Goal: Find specific page/section: Find specific page/section

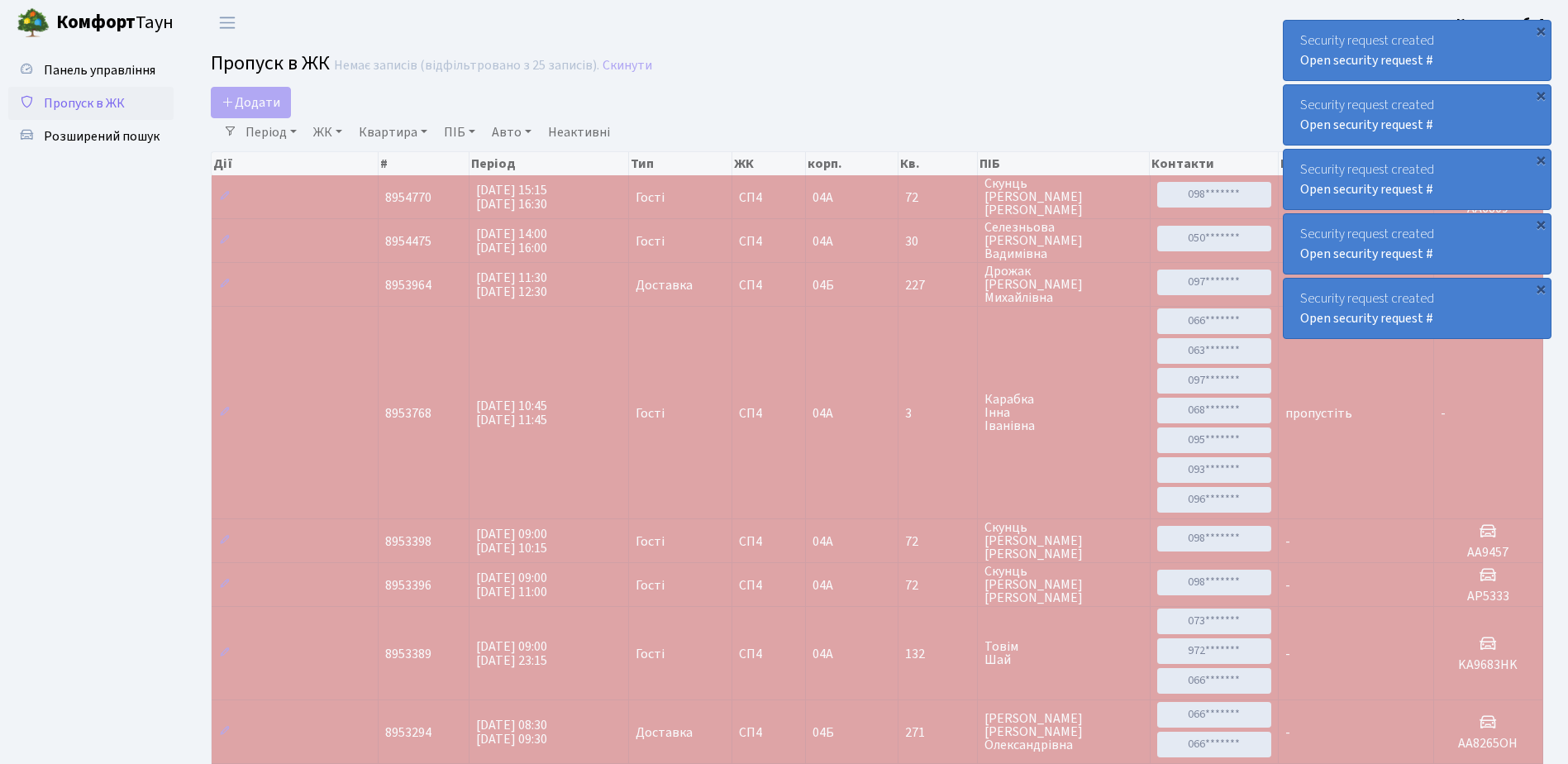
select select "25"
click at [135, 71] on span "Панель управління" at bounding box center [99, 70] width 111 height 18
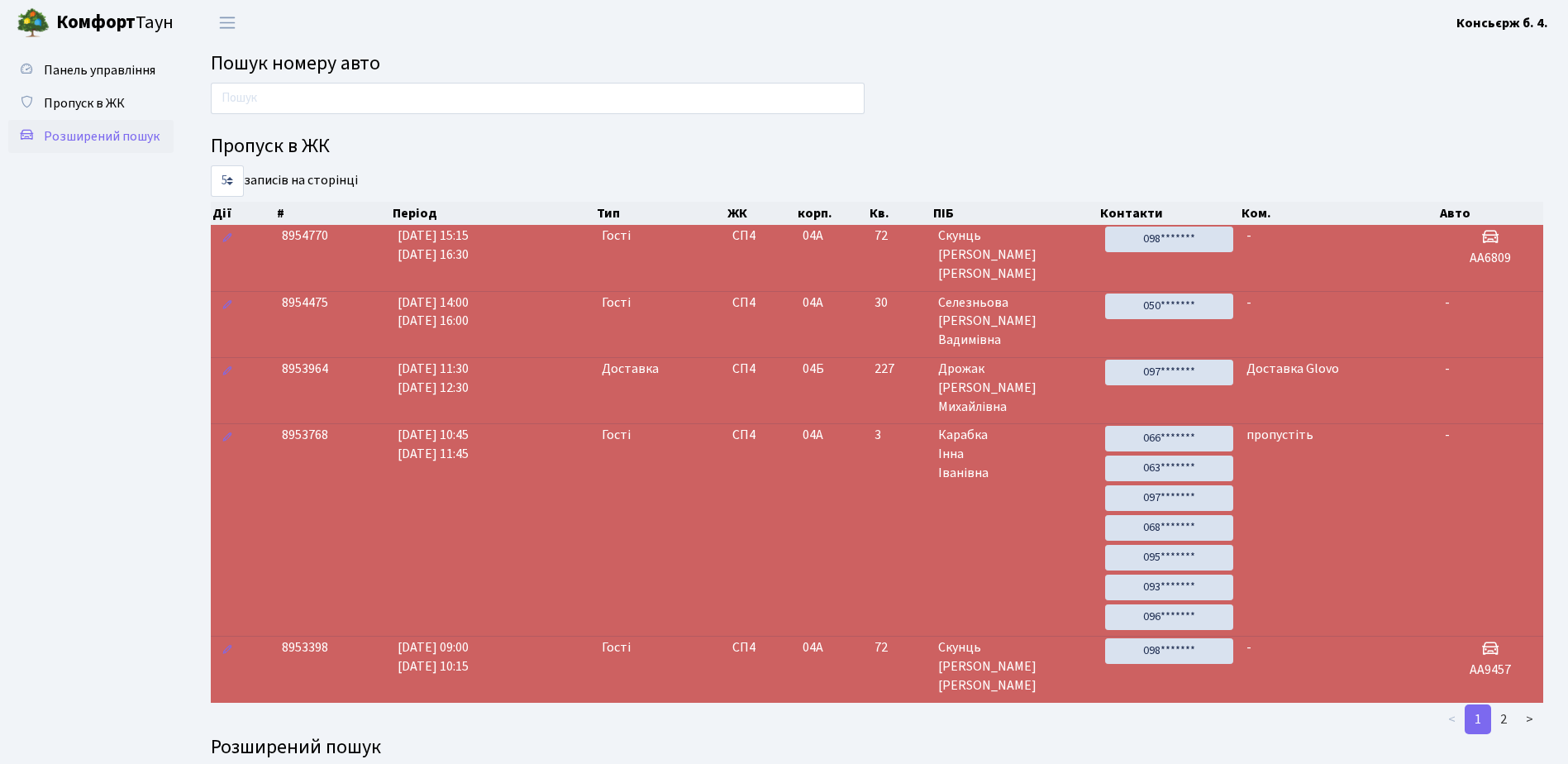
click at [106, 140] on span "Розширений пошук" at bounding box center [102, 136] width 116 height 18
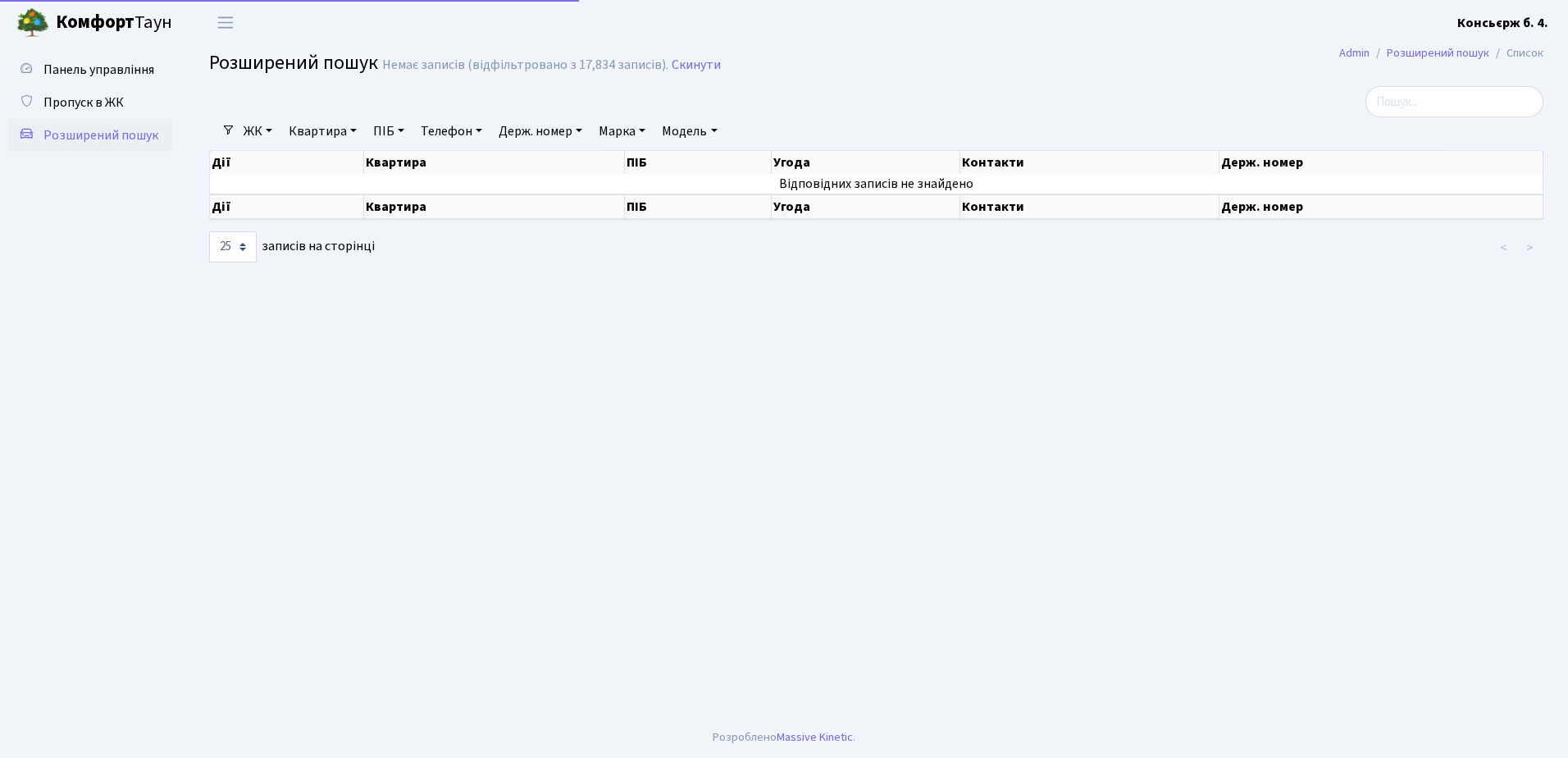
select select "25"
click at [1430, 99] on input "search" at bounding box center [1454, 102] width 178 height 31
type input "ka8313"
click at [125, 105] on link "Пропуск в ЖК" at bounding box center [90, 103] width 164 height 33
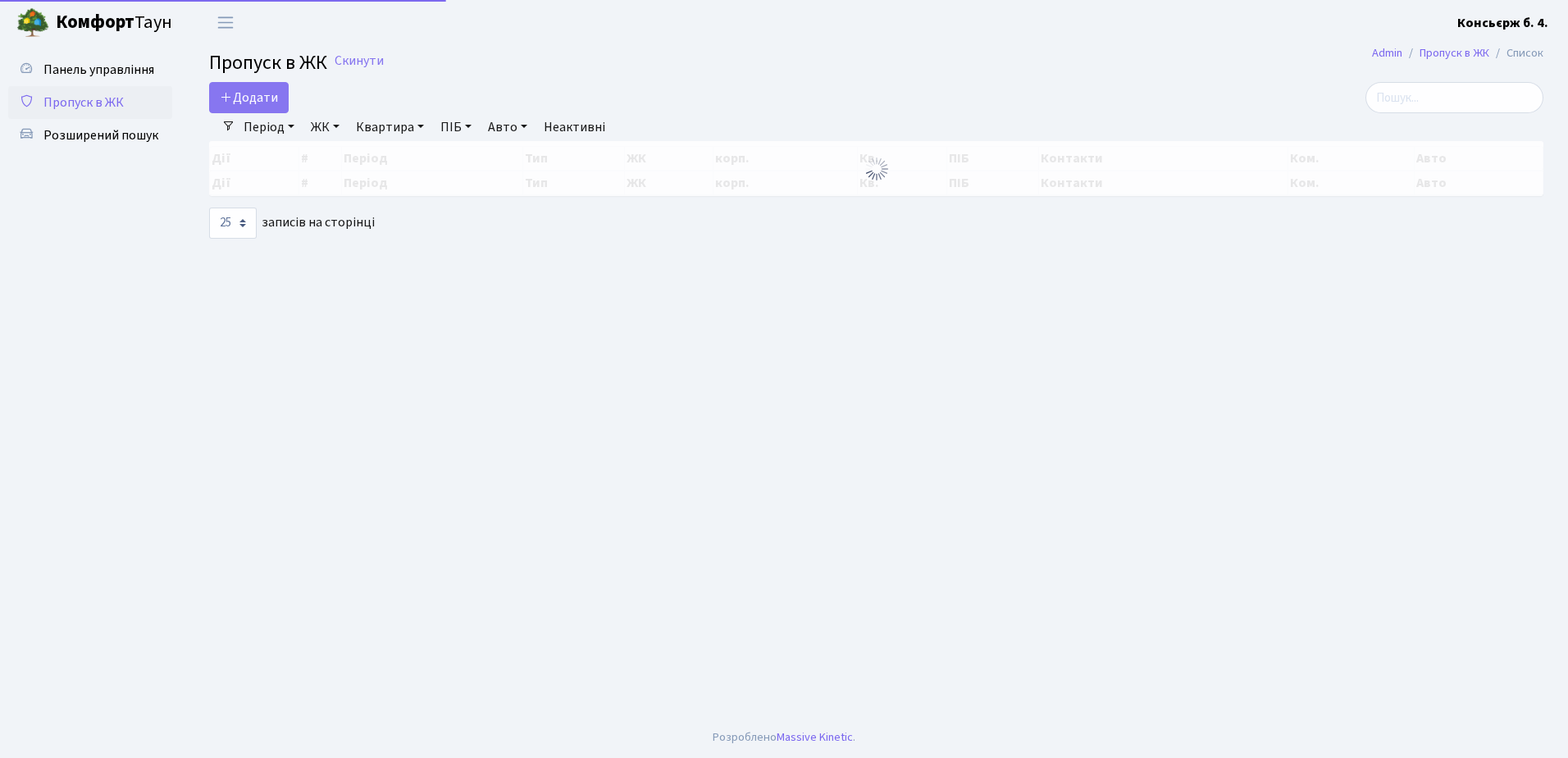
select select "25"
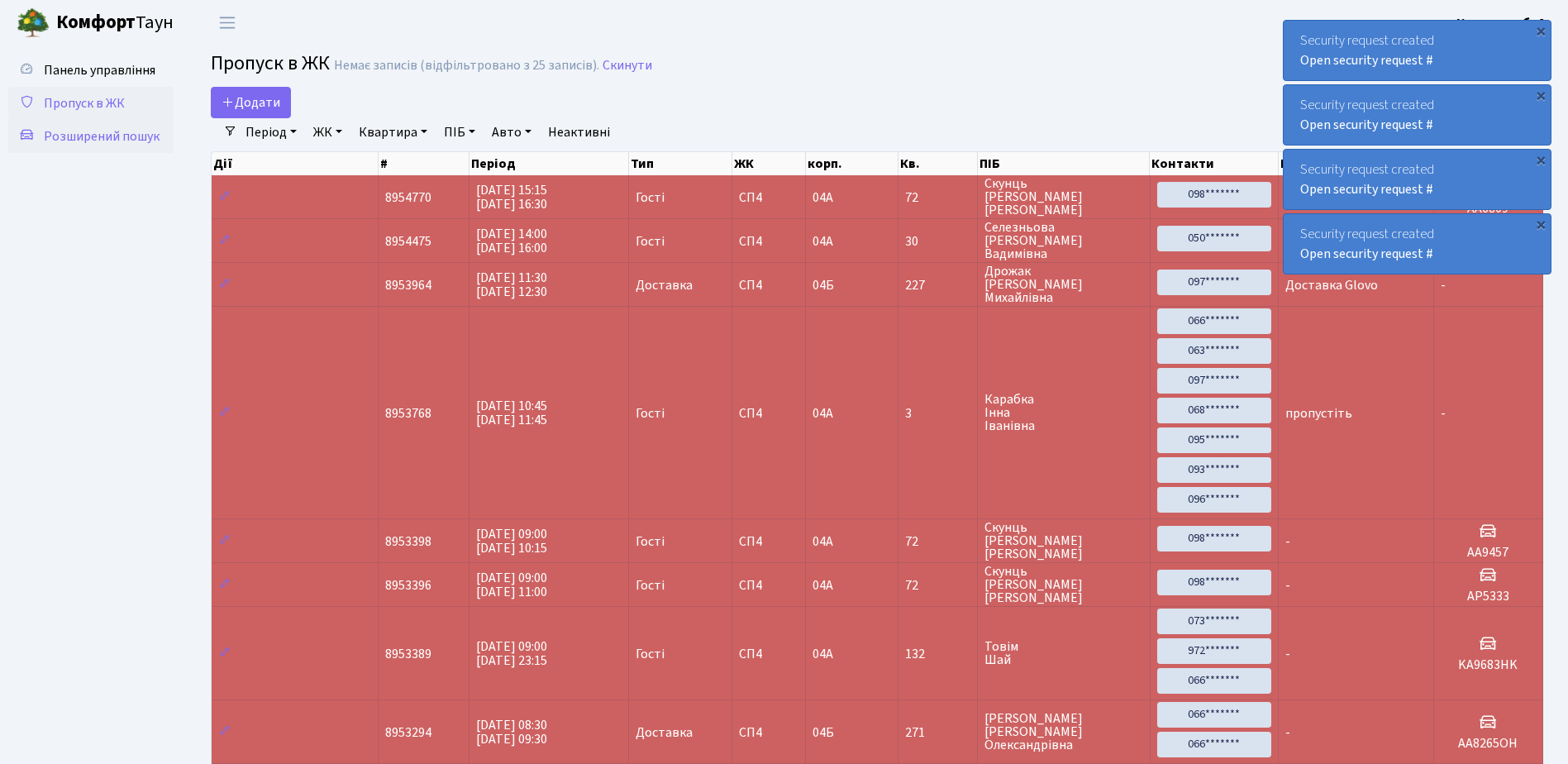
click at [77, 128] on span "Розширений пошук" at bounding box center [102, 136] width 116 height 18
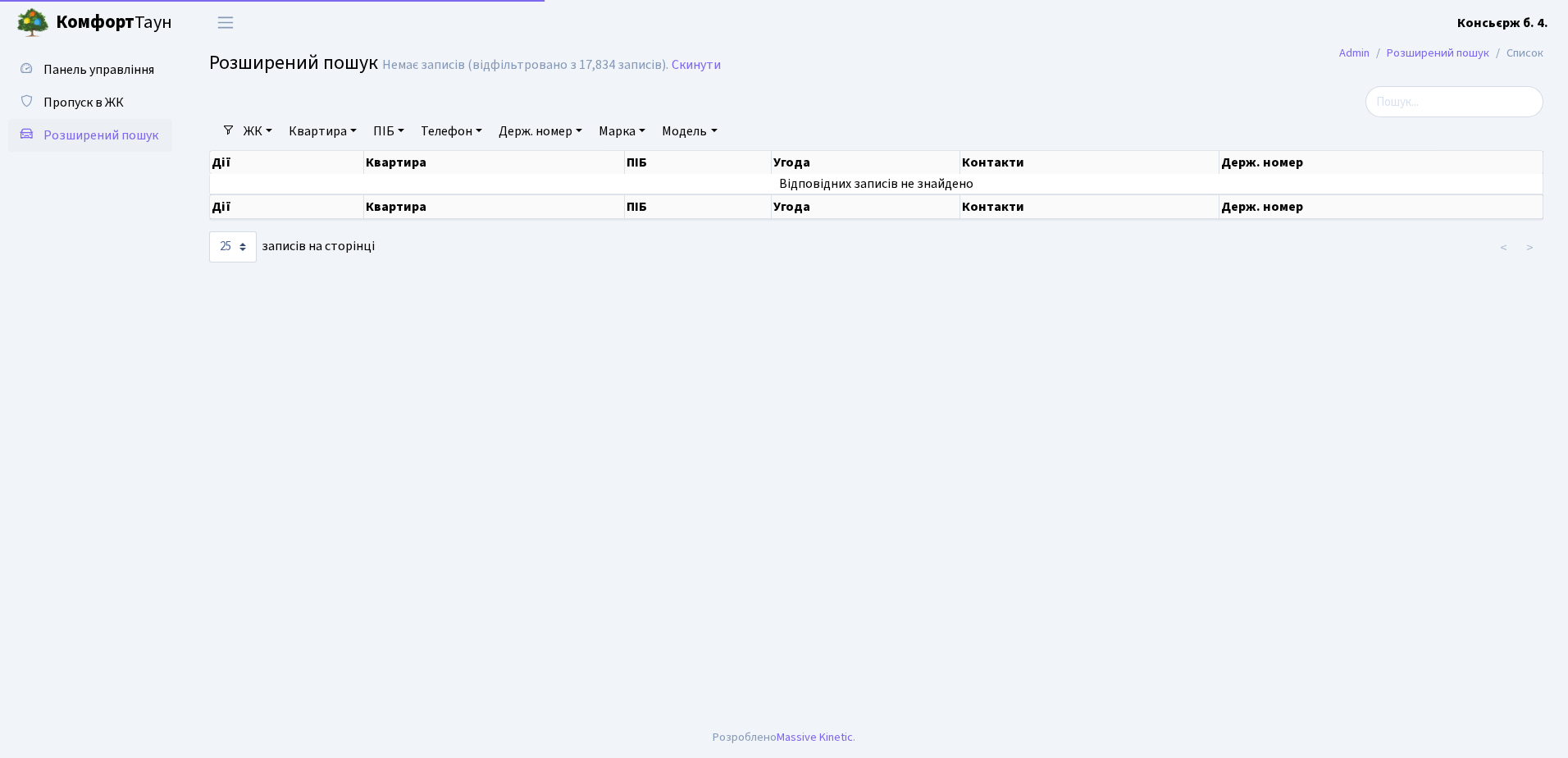
select select "25"
click at [1463, 99] on input "search" at bounding box center [1454, 102] width 178 height 31
type input "8313"
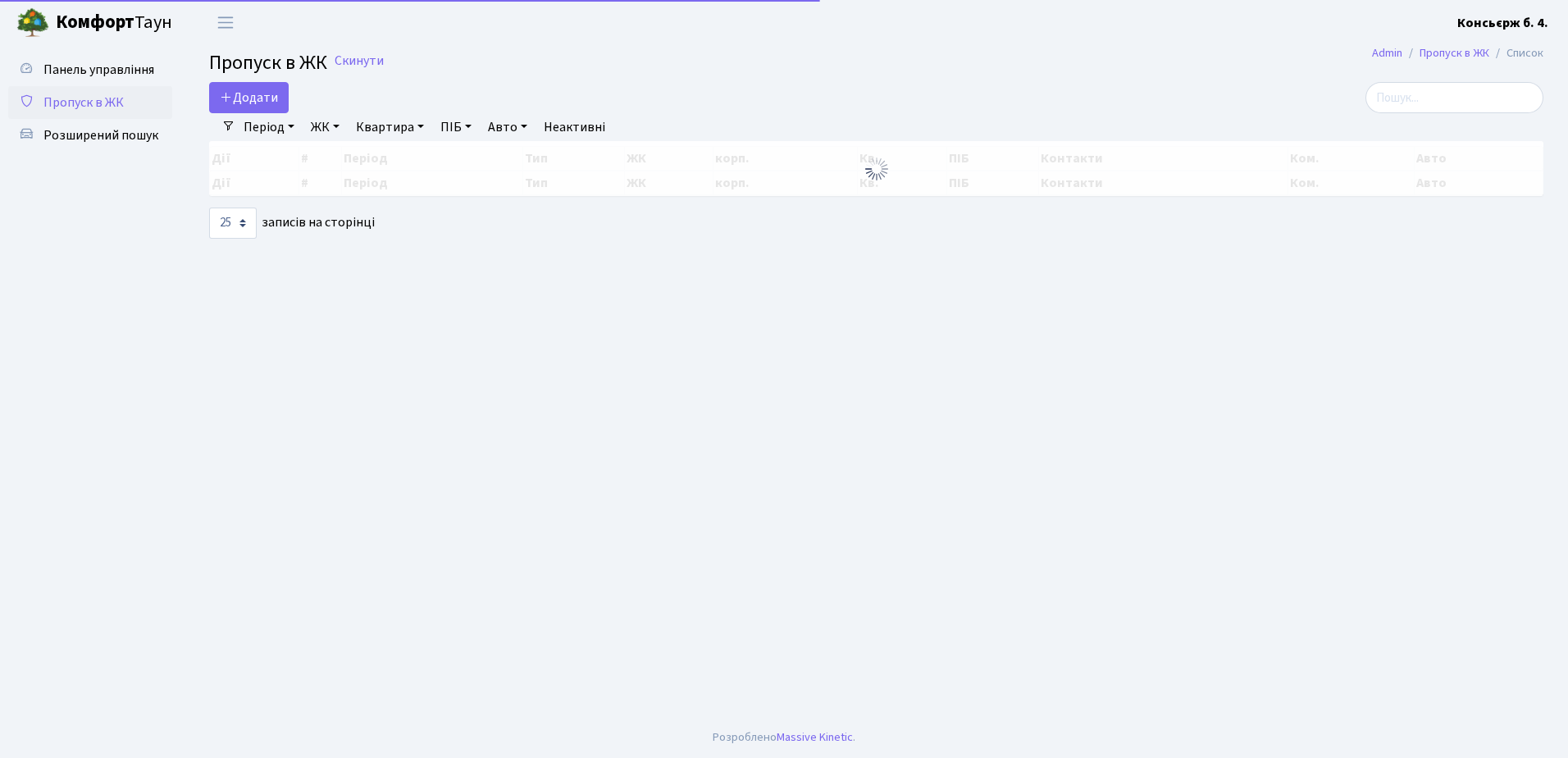
select select "25"
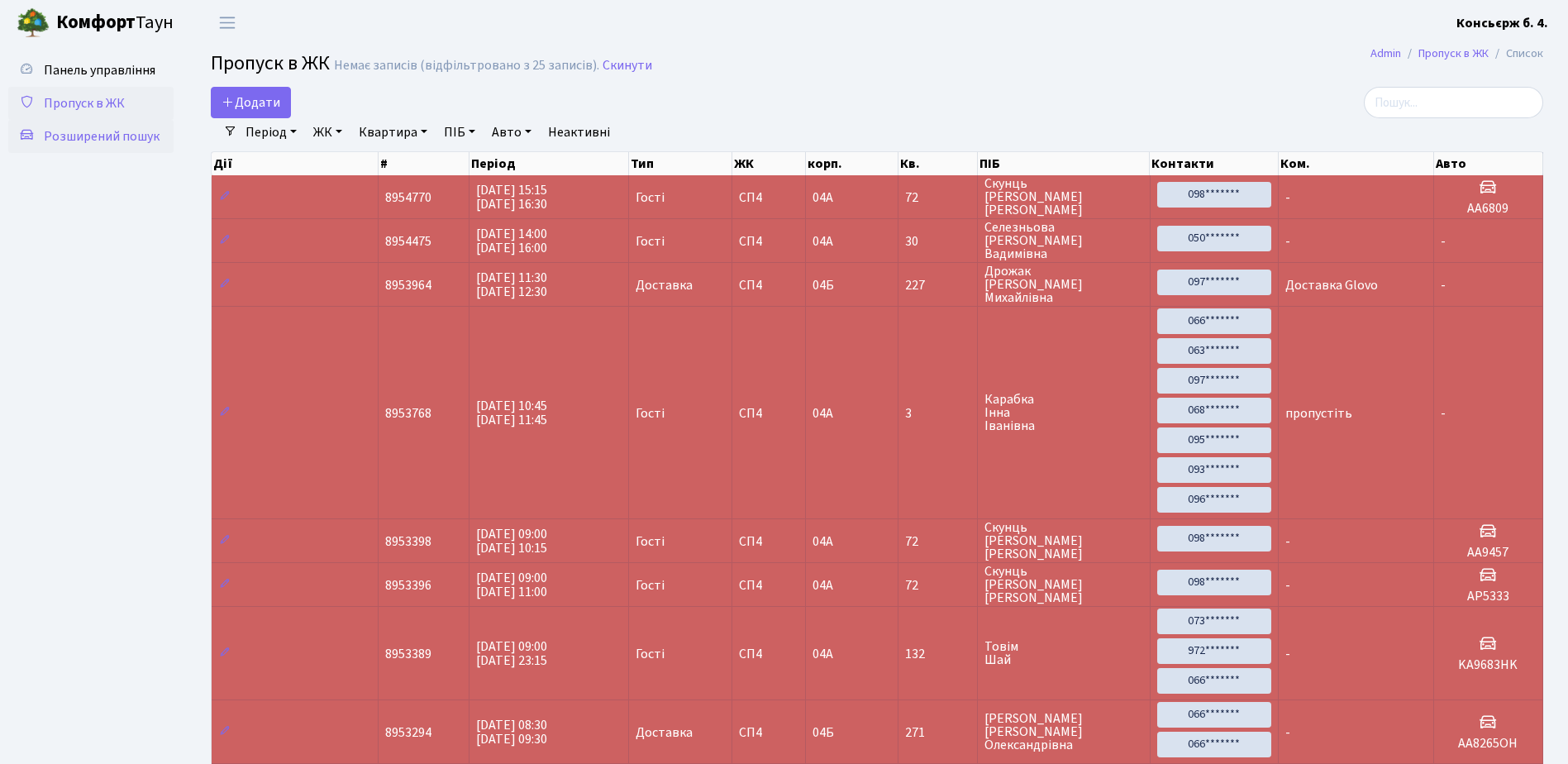
click at [131, 137] on span "Розширений пошук" at bounding box center [102, 136] width 116 height 18
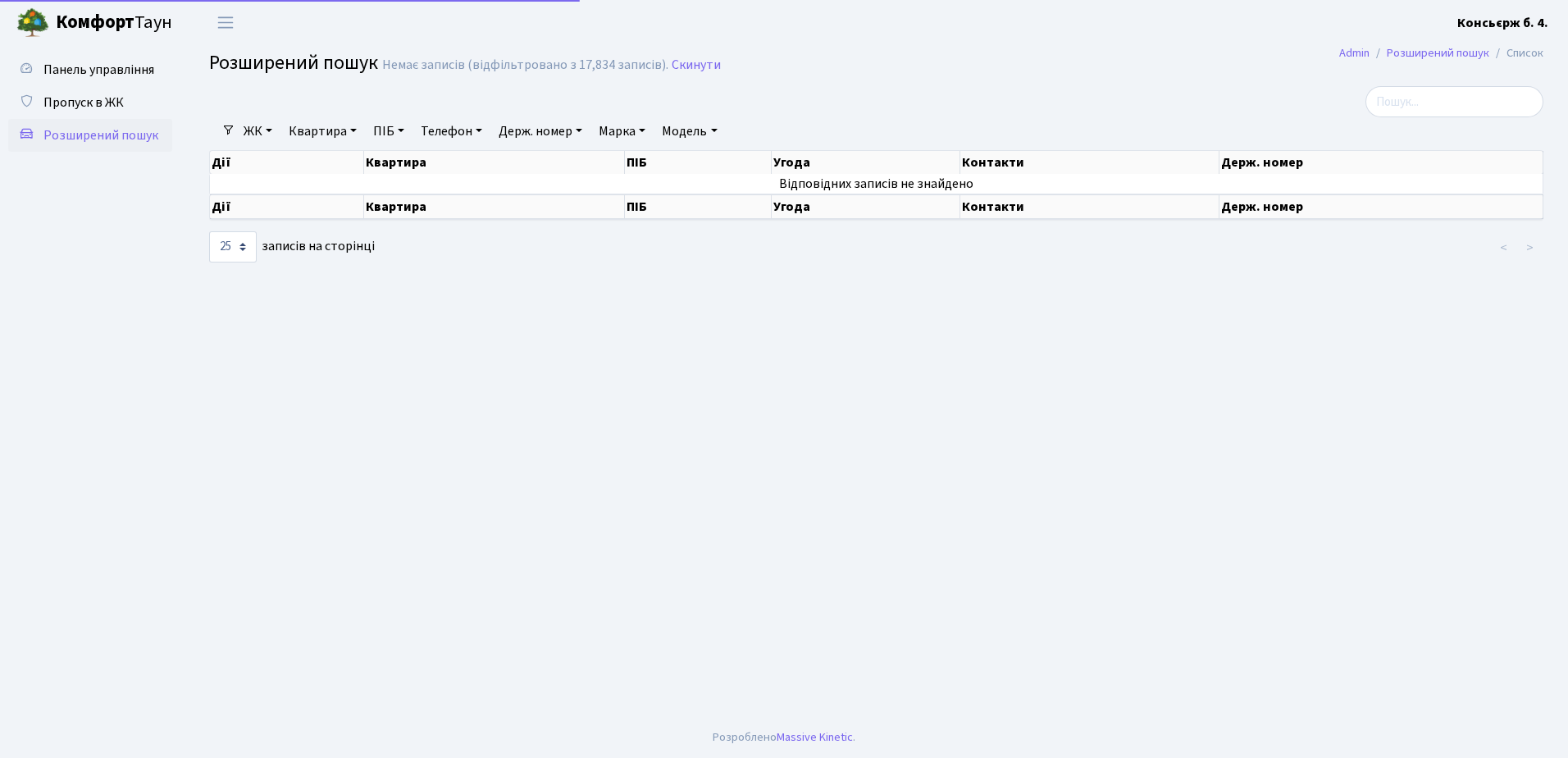
select select "25"
click at [1412, 105] on input "search" at bounding box center [1454, 102] width 178 height 31
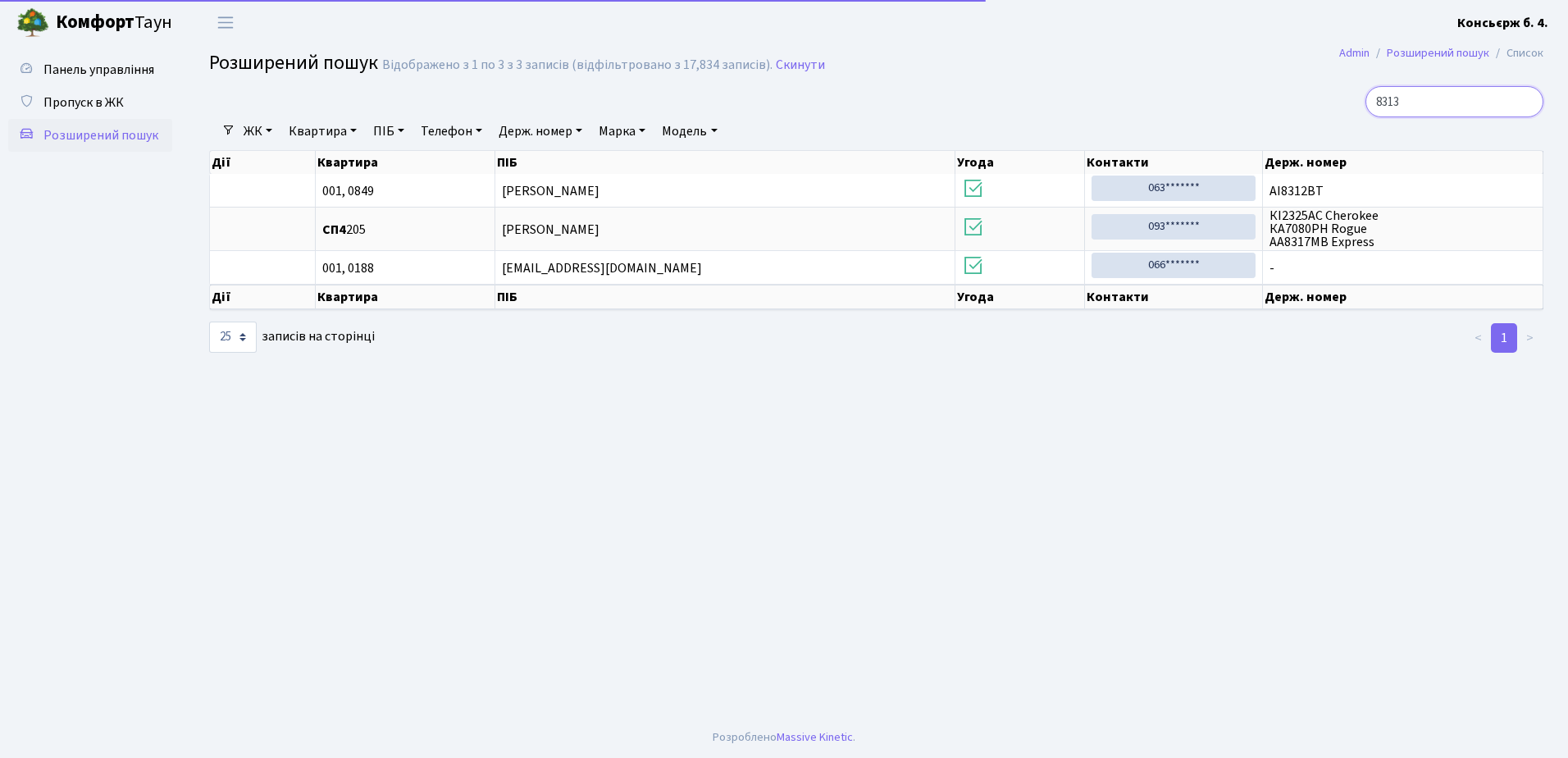
type input "8313"
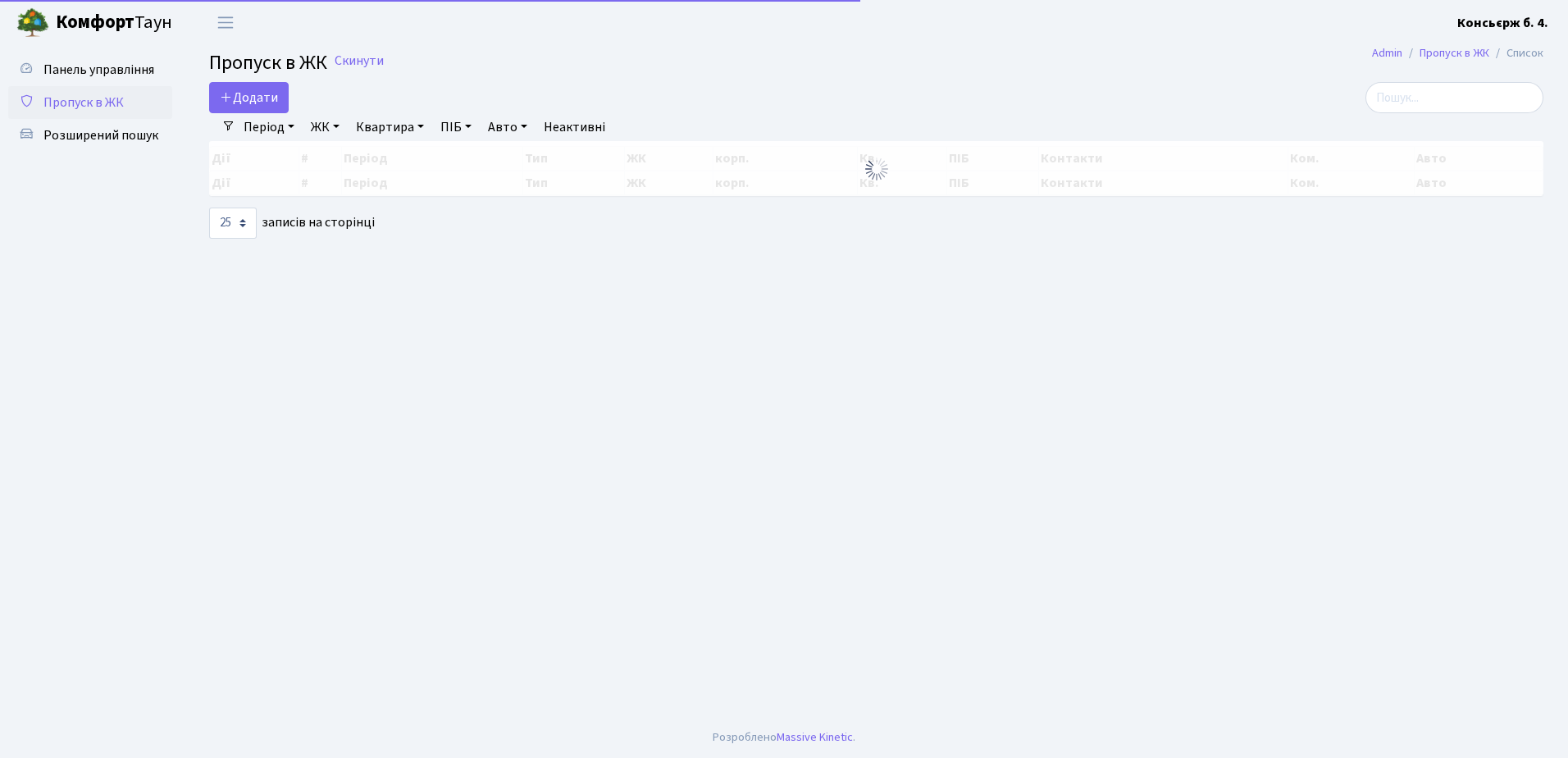
select select "25"
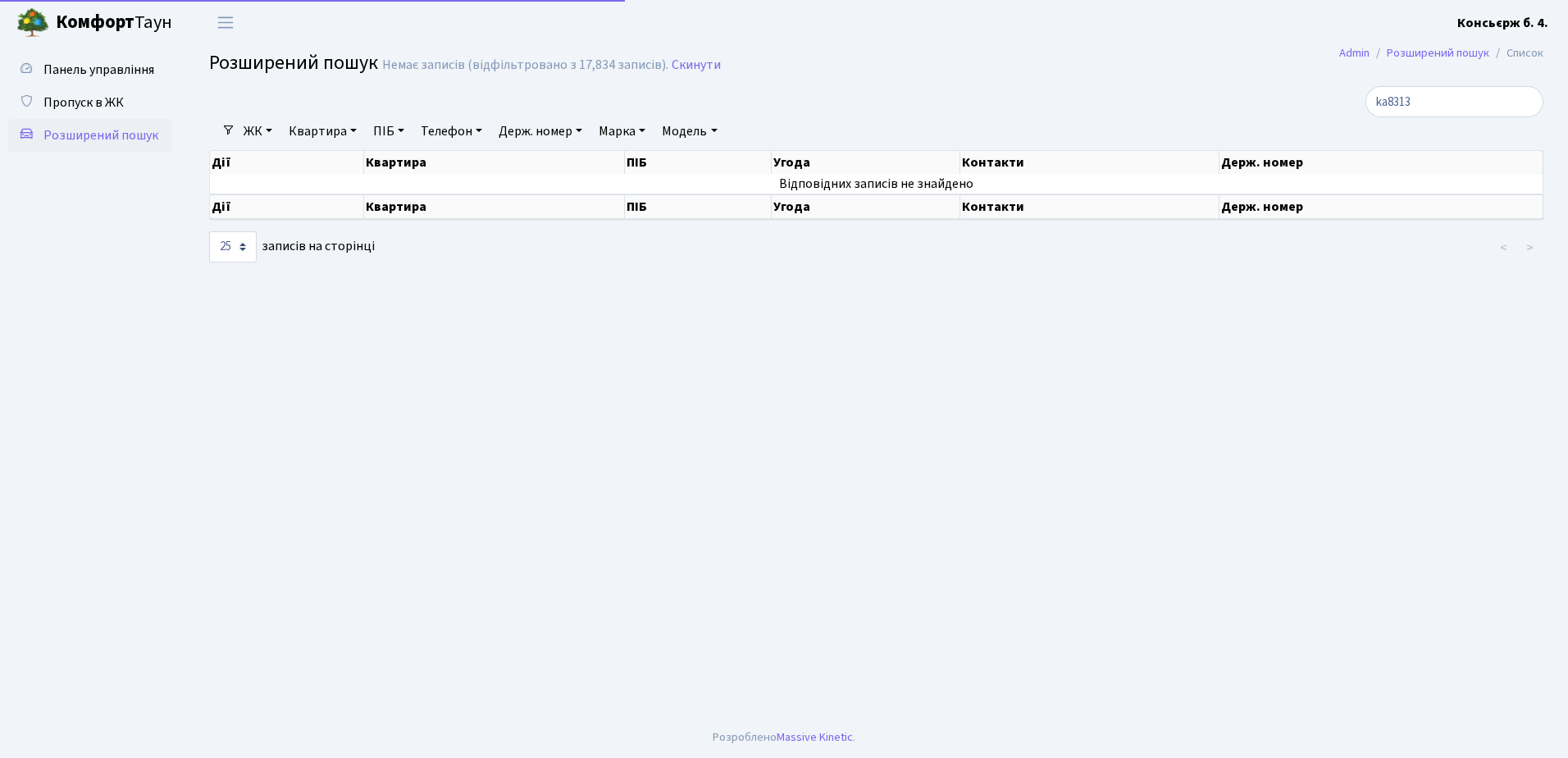
select select "25"
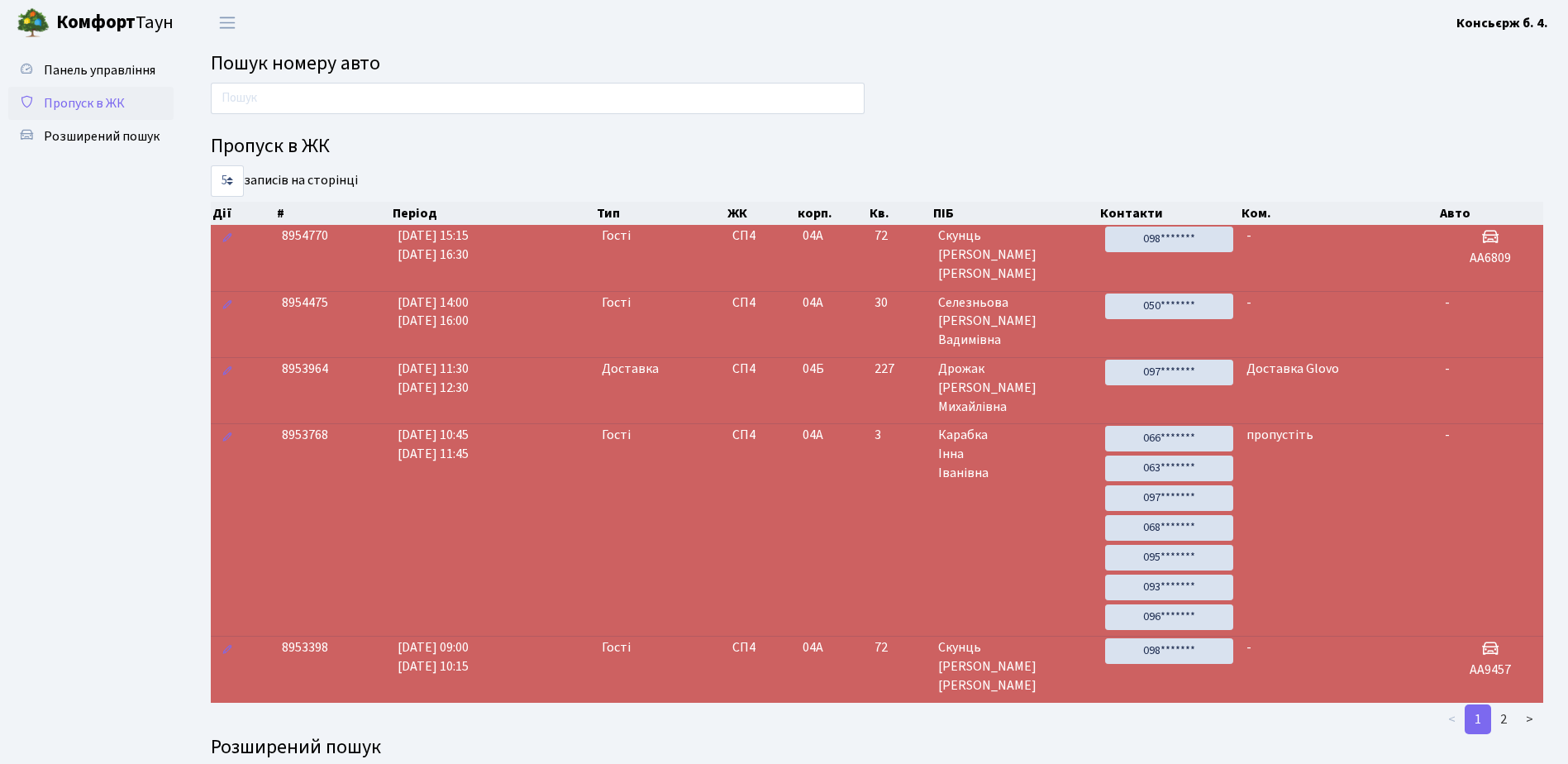
click at [127, 96] on link "Пропуск в ЖК" at bounding box center [91, 103] width 165 height 33
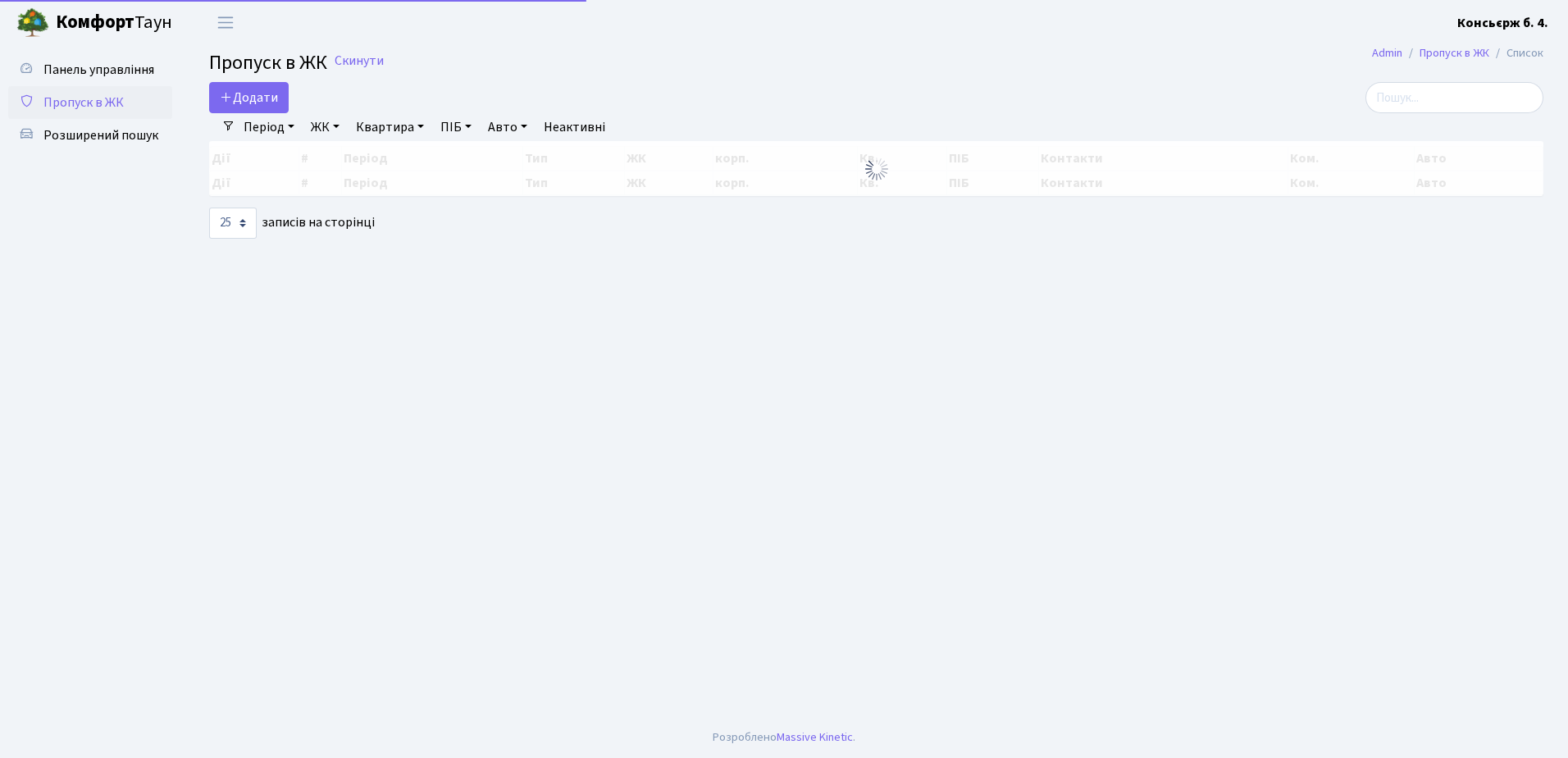
select select "25"
